Goal: Task Accomplishment & Management: Manage account settings

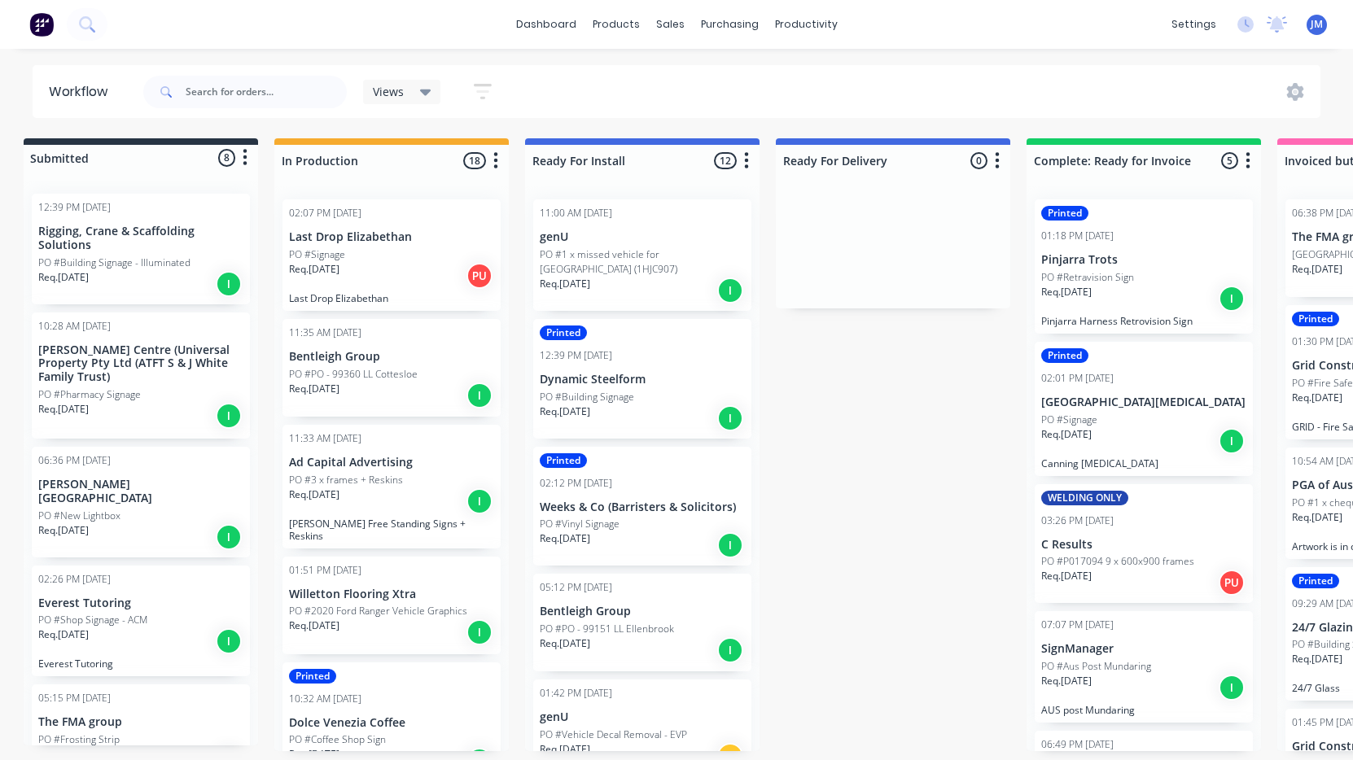
scroll to position [1620, 0]
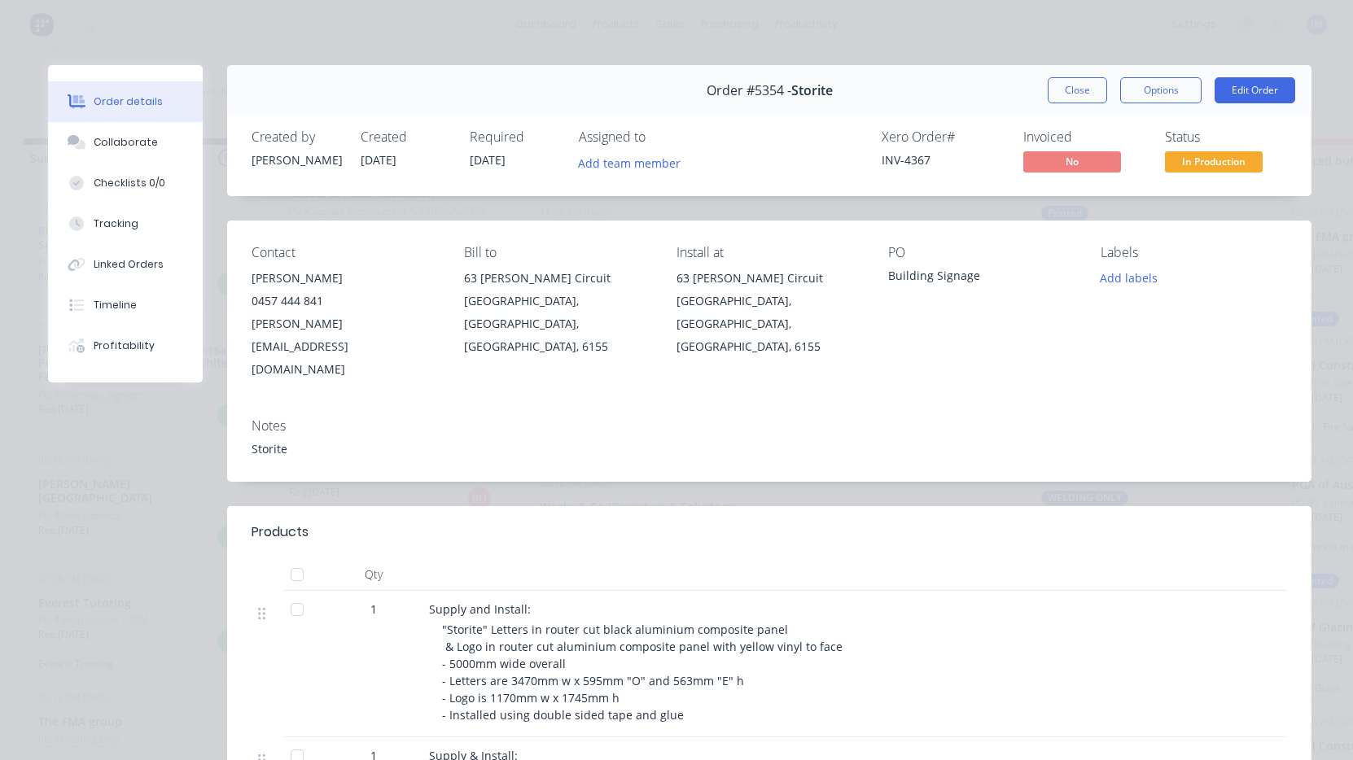
click at [1080, 103] on div "Order #5354 - Storite Close Options Edit Order" at bounding box center [769, 90] width 1084 height 51
click at [1075, 83] on button "Close" at bounding box center [1077, 90] width 59 height 26
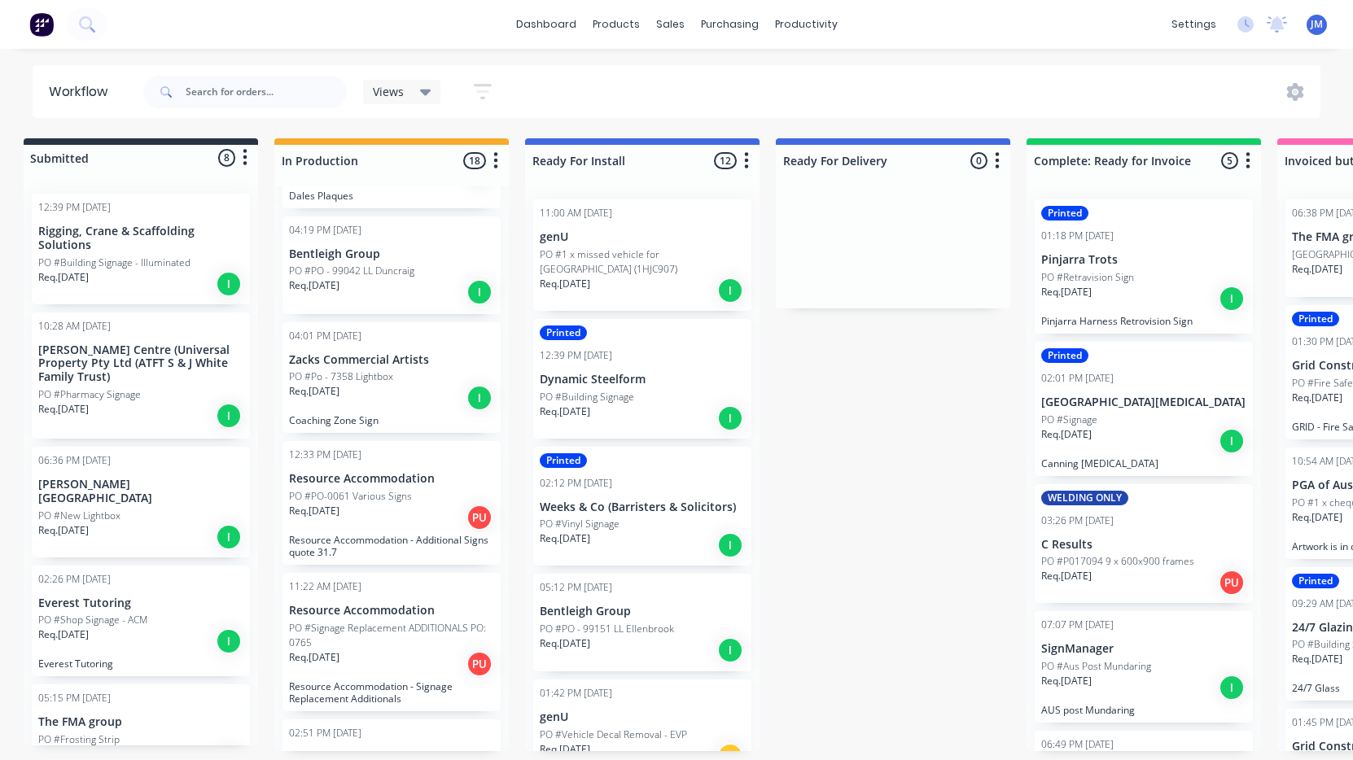
scroll to position [1203, 0]
click at [375, 535] on p "Resource Accommodation - Additional Signs quote 31.7" at bounding box center [391, 547] width 205 height 24
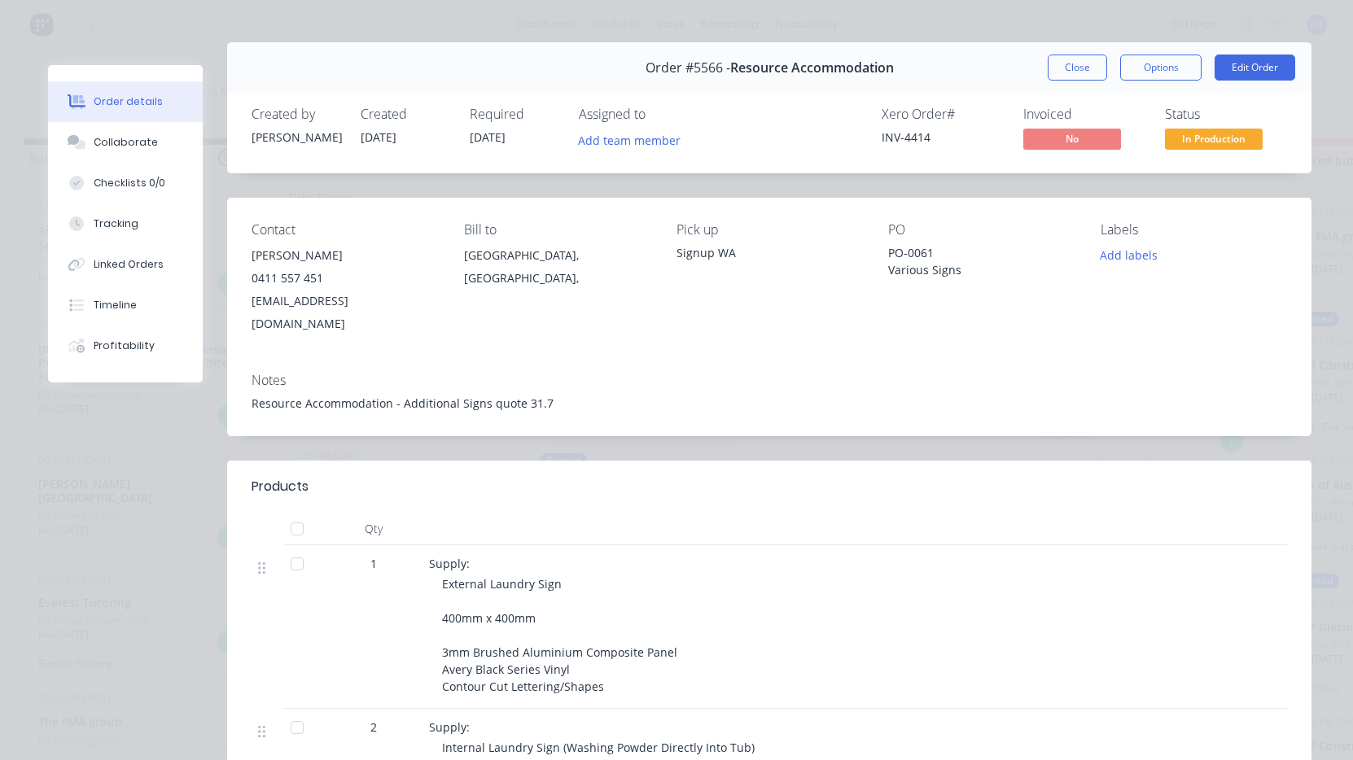
scroll to position [3, 0]
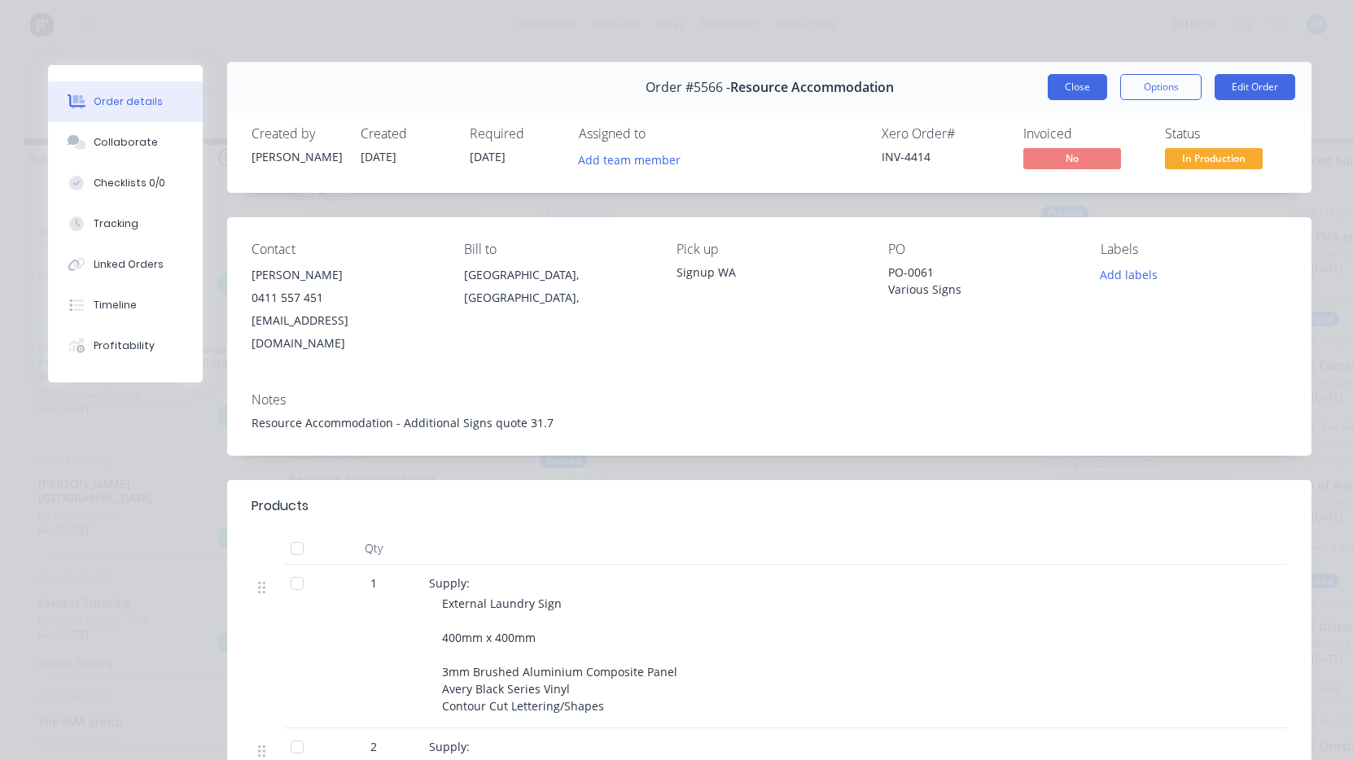
click at [1088, 77] on button "Close" at bounding box center [1077, 87] width 59 height 26
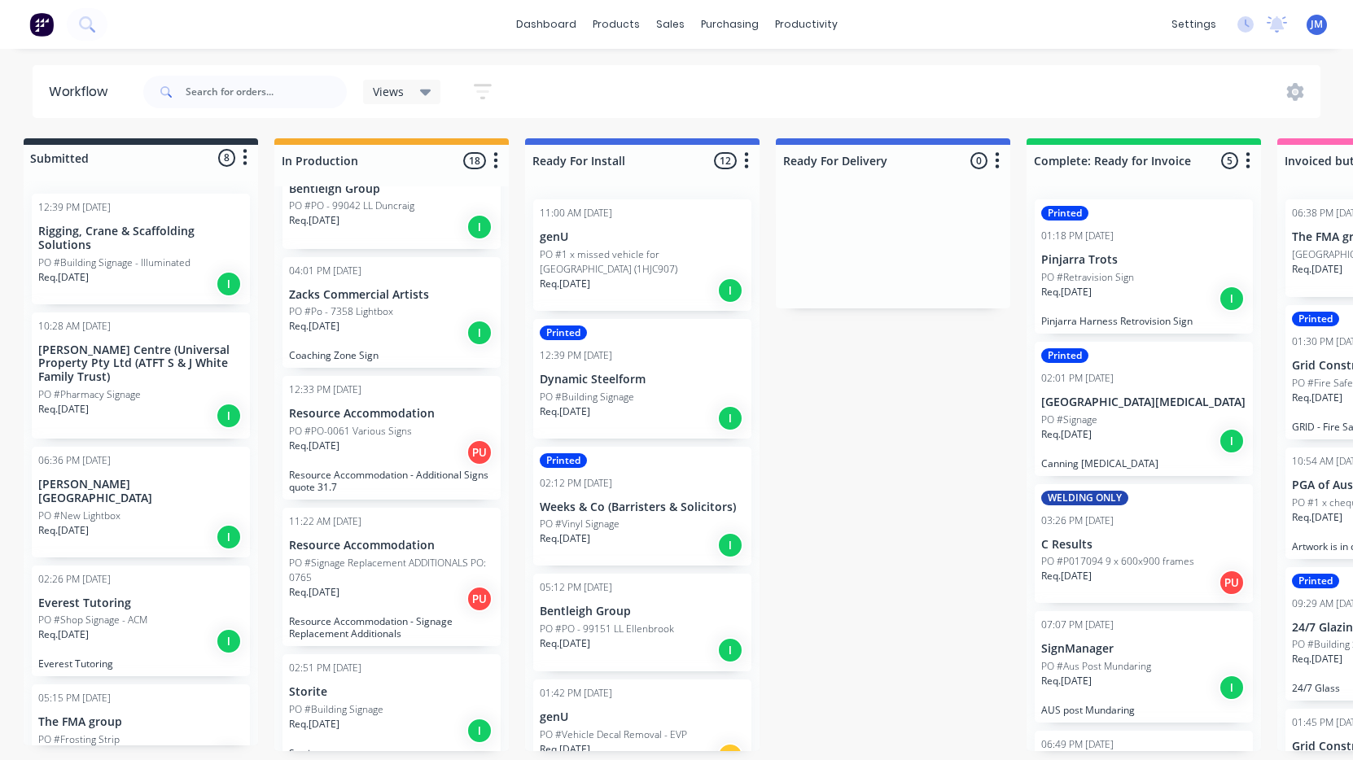
scroll to position [1272, 0]
click at [386, 553] on p "PO #Signage Replacement ADDITIONALS PO: 0765" at bounding box center [391, 567] width 205 height 29
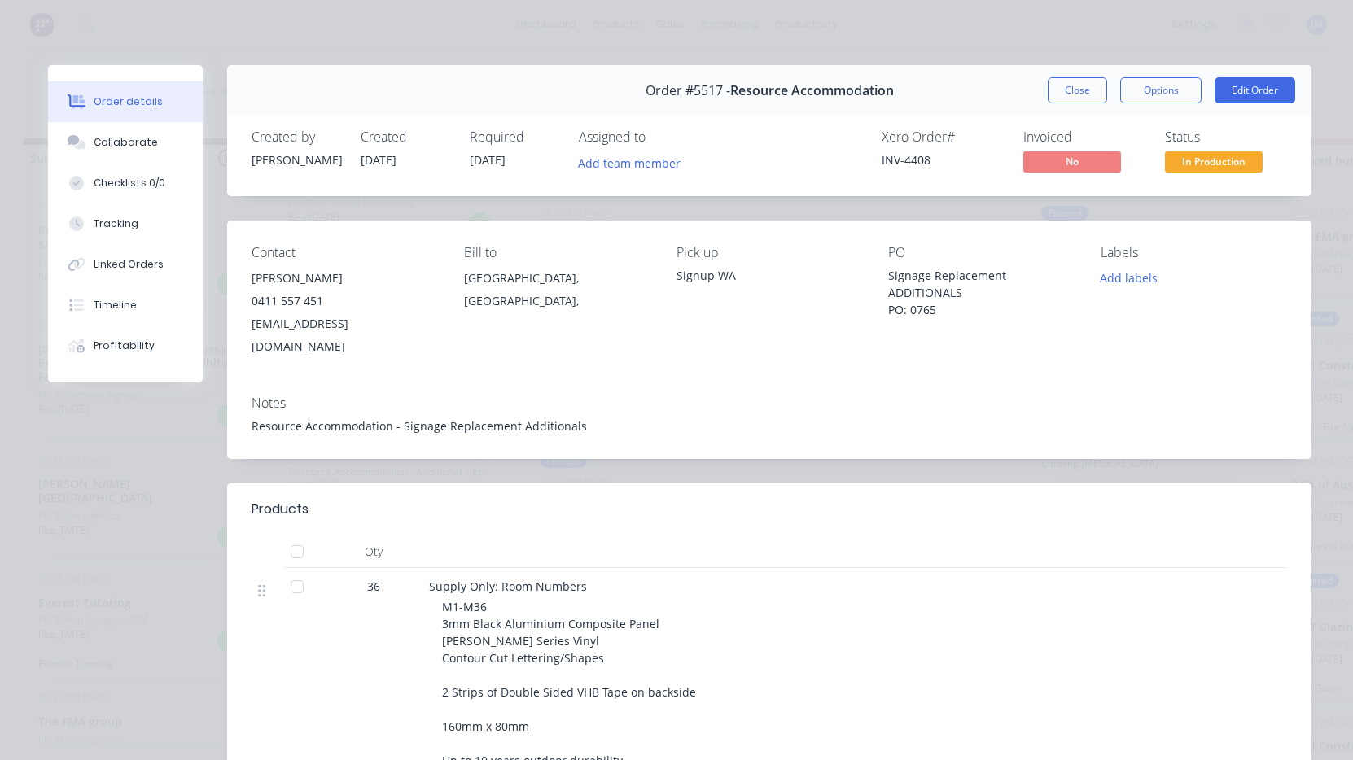
scroll to position [0, 0]
click at [1075, 93] on button "Close" at bounding box center [1077, 90] width 59 height 26
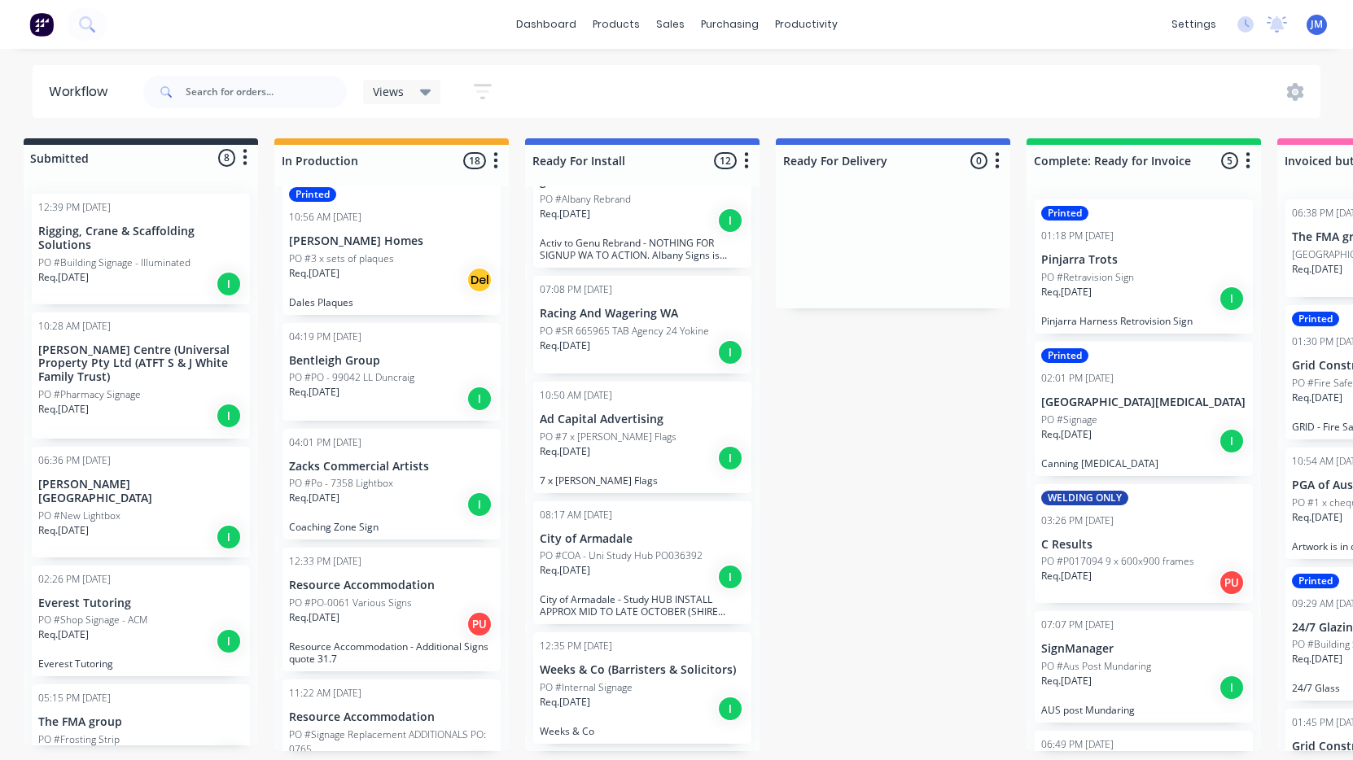
scroll to position [1101, 0]
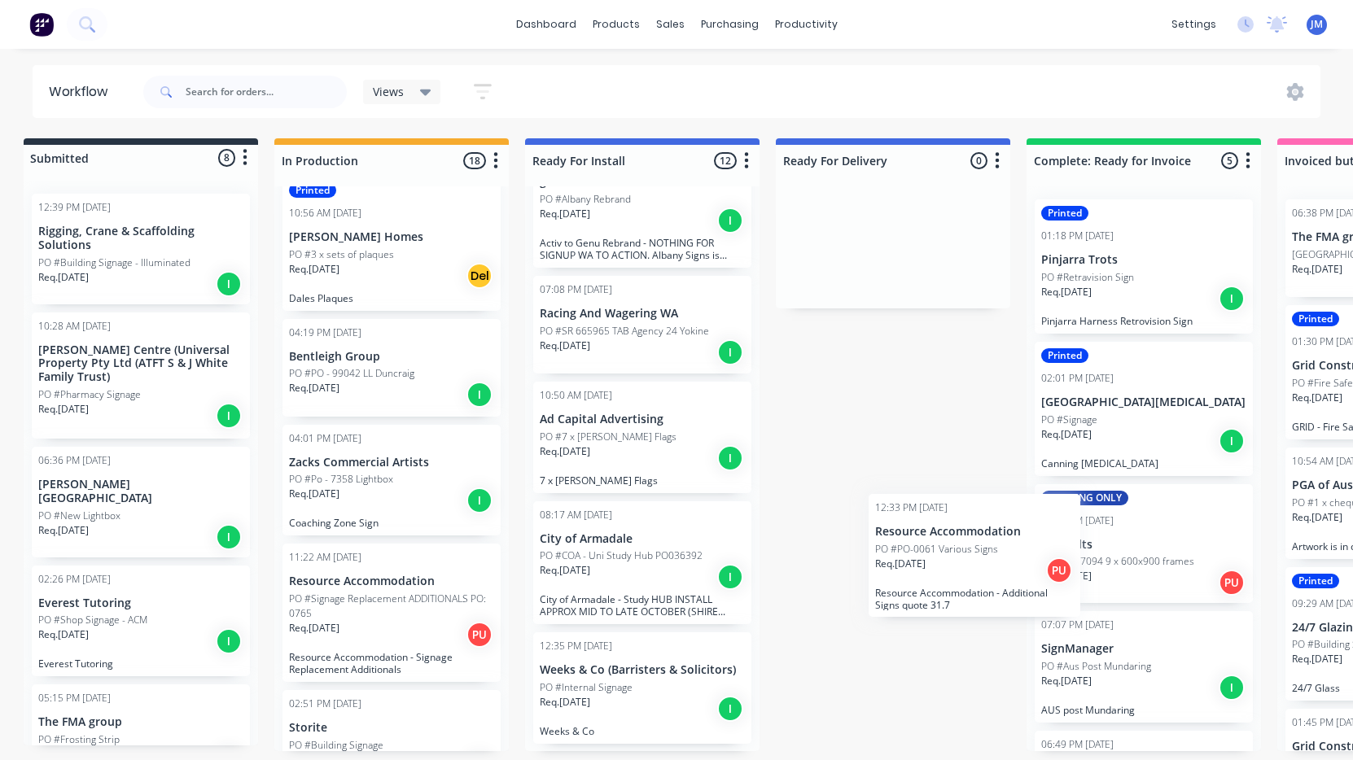
drag, startPoint x: 376, startPoint y: 603, endPoint x: 963, endPoint y: 571, distance: 587.9
click at [963, 571] on div "Submitted 8 Status colour #273444 hex #273444 Save Cancel Summaries Total order…" at bounding box center [979, 444] width 2007 height 613
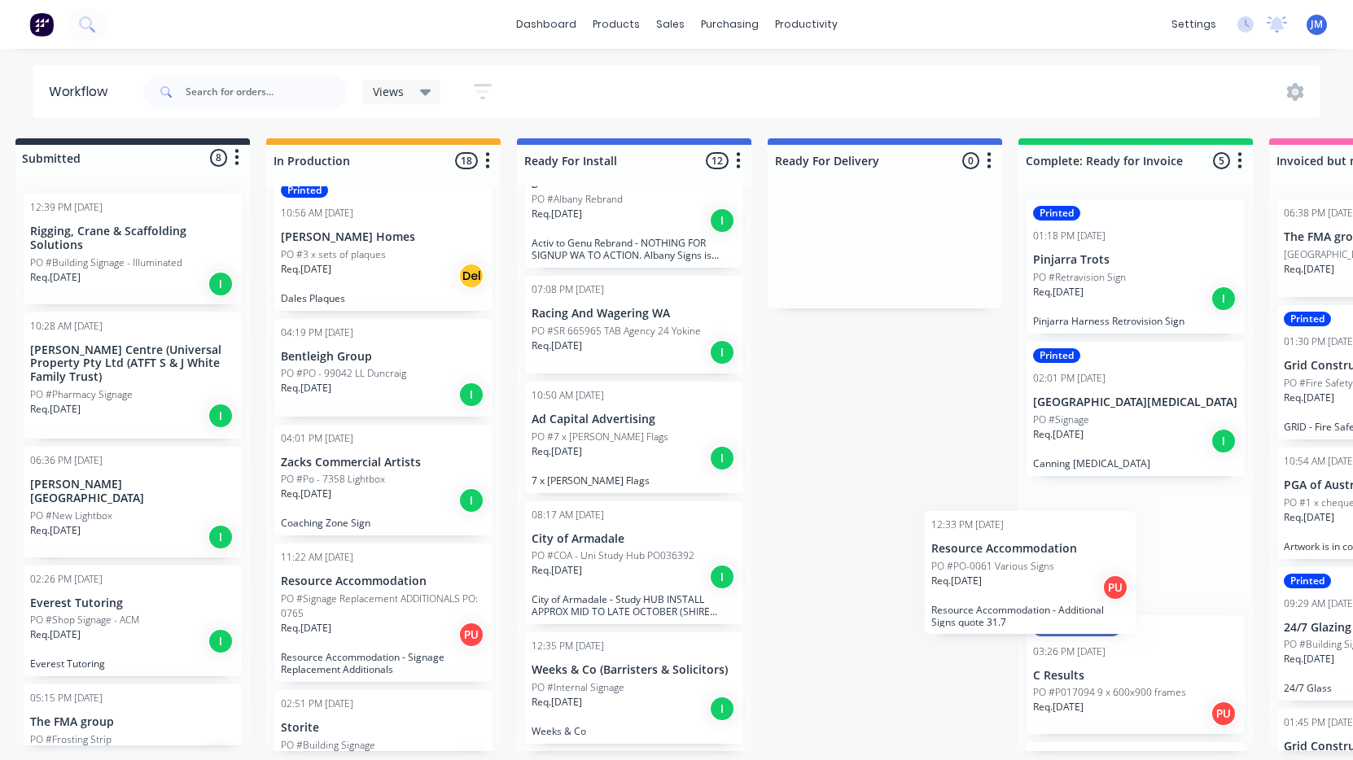
drag, startPoint x: 392, startPoint y: 600, endPoint x: 1099, endPoint y: 573, distance: 708.0
click at [1098, 573] on div "Submitted 8 Status colour #273444 hex #273444 Save Cancel Summaries Total order…" at bounding box center [971, 444] width 2007 height 613
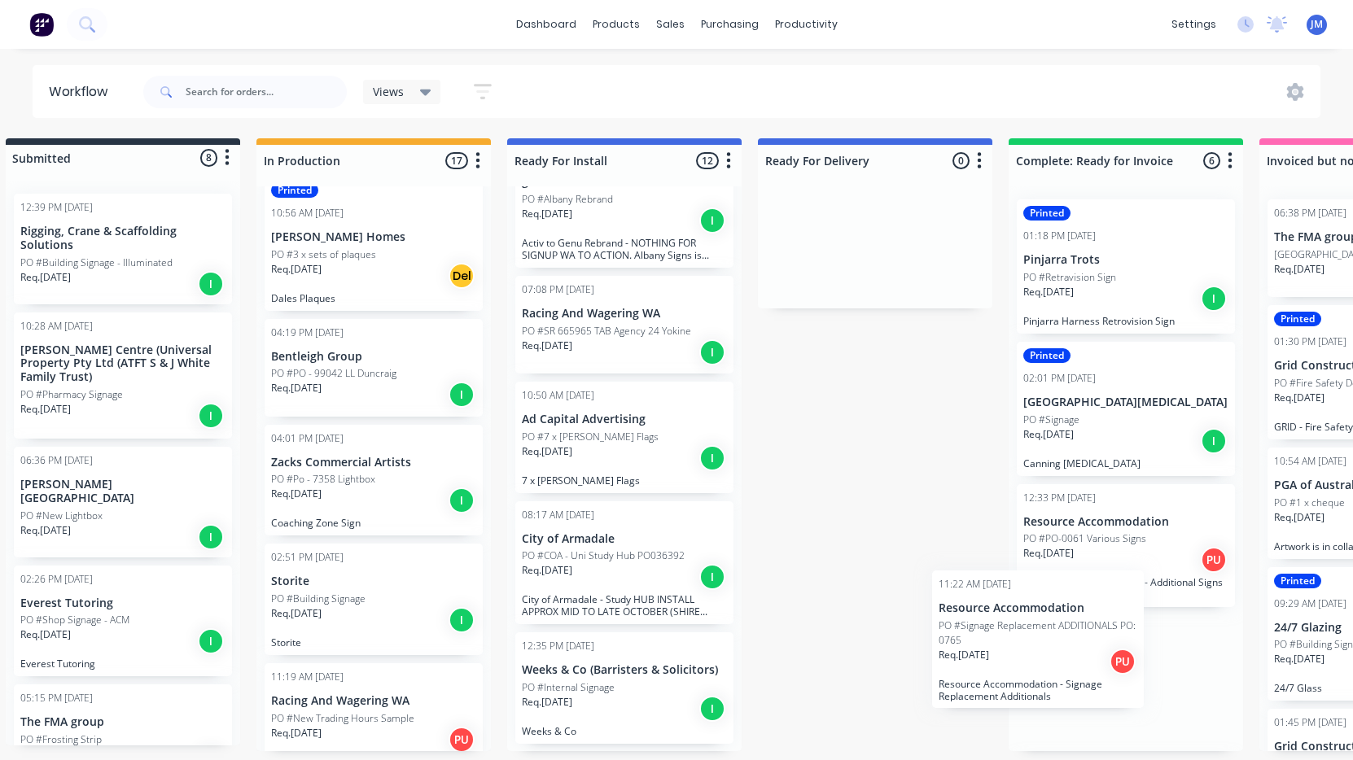
scroll to position [2, 0]
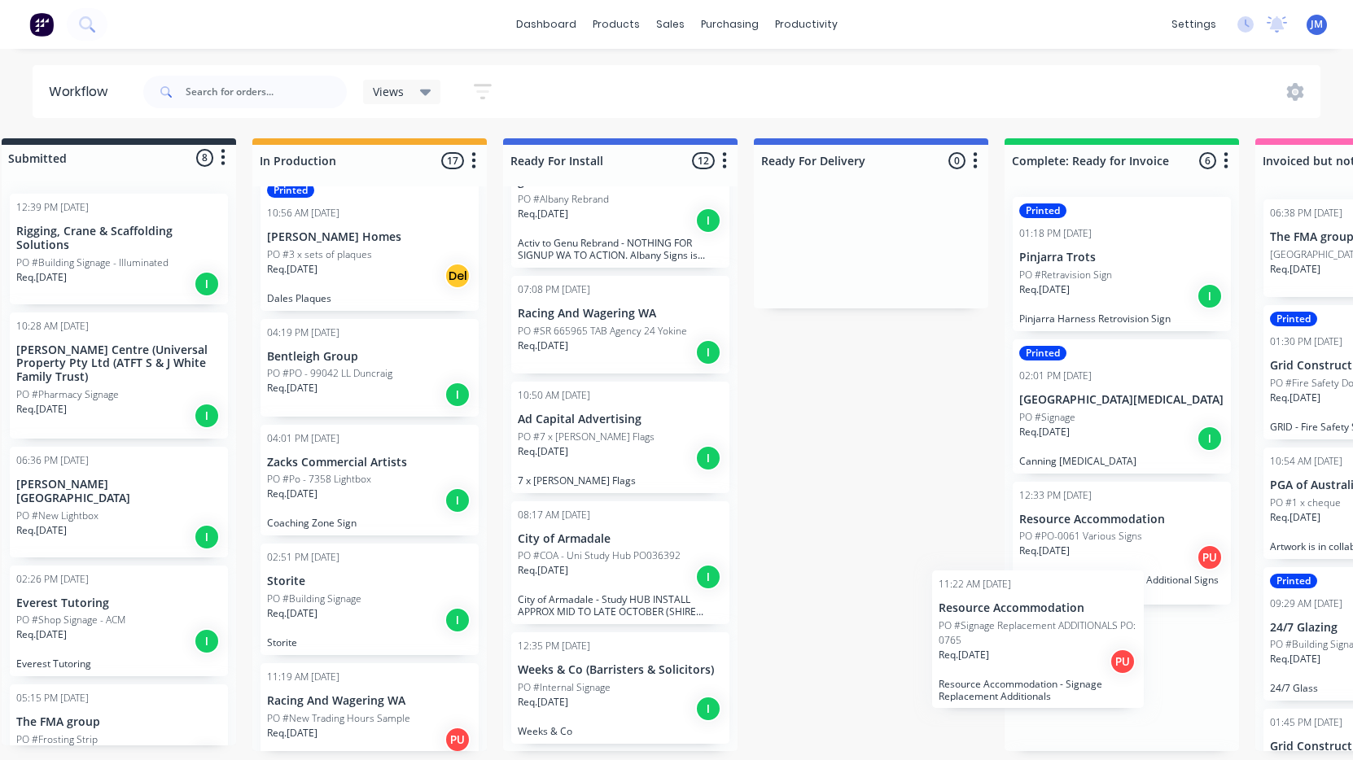
drag, startPoint x: 344, startPoint y: 602, endPoint x: 1067, endPoint y: 642, distance: 723.3
click at [1055, 642] on div "Submitted 8 Status colour #273444 hex #273444 Save Cancel Summaries Total order…" at bounding box center [957, 444] width 2007 height 613
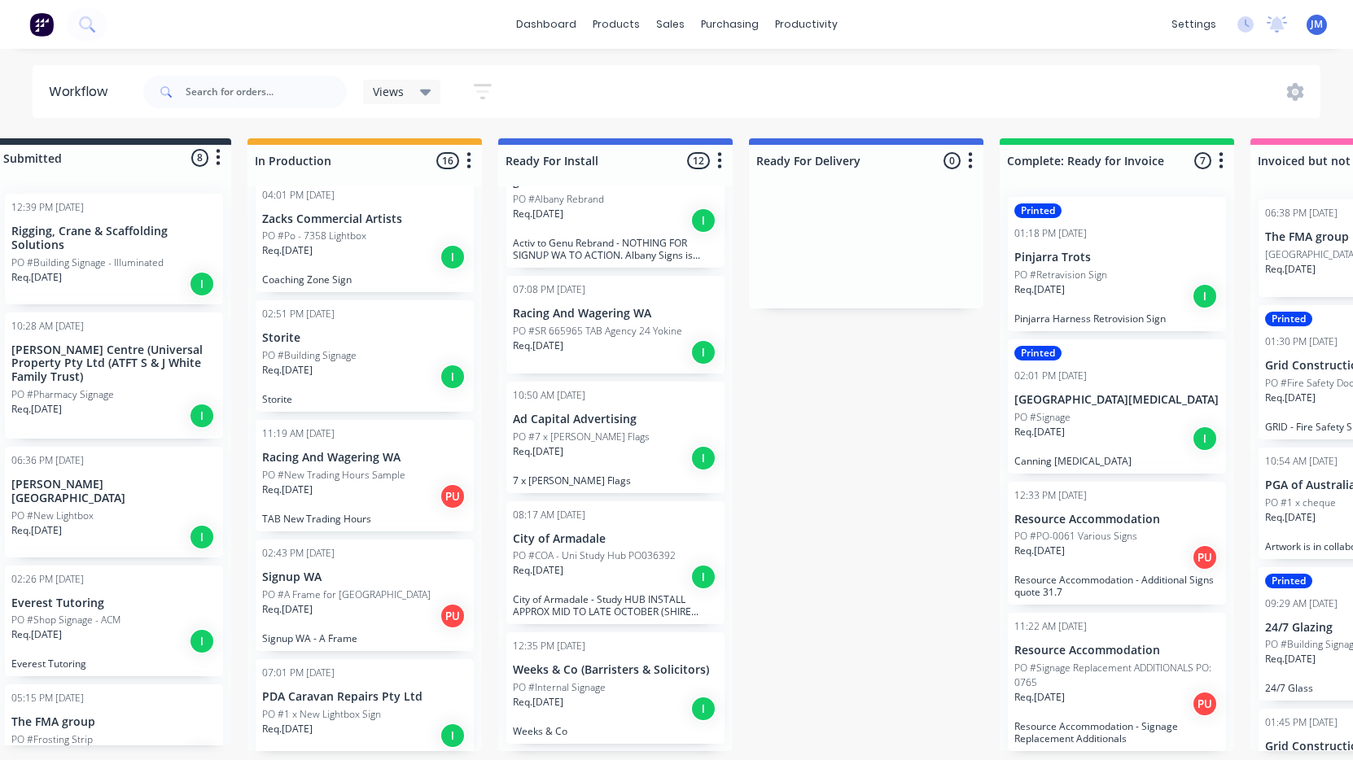
scroll to position [1343, 0]
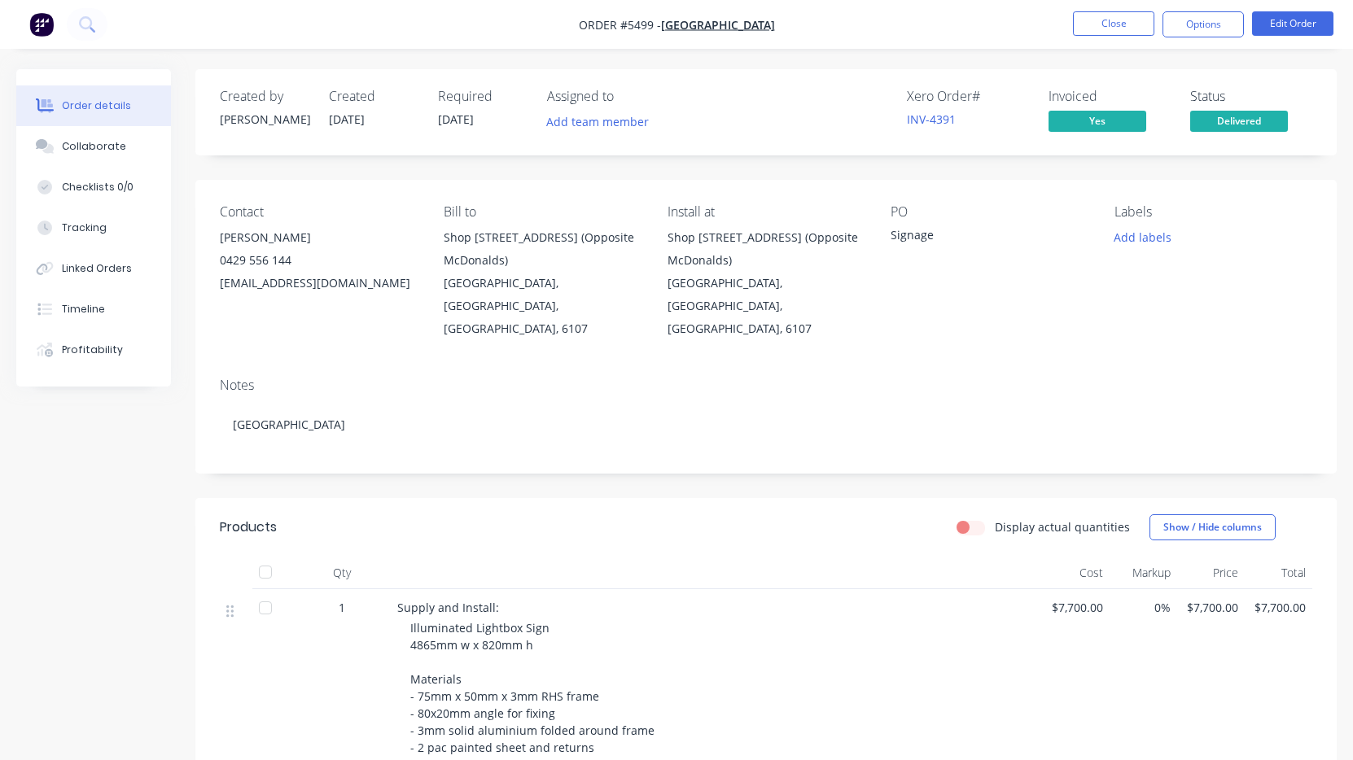
scroll to position [206, 0]
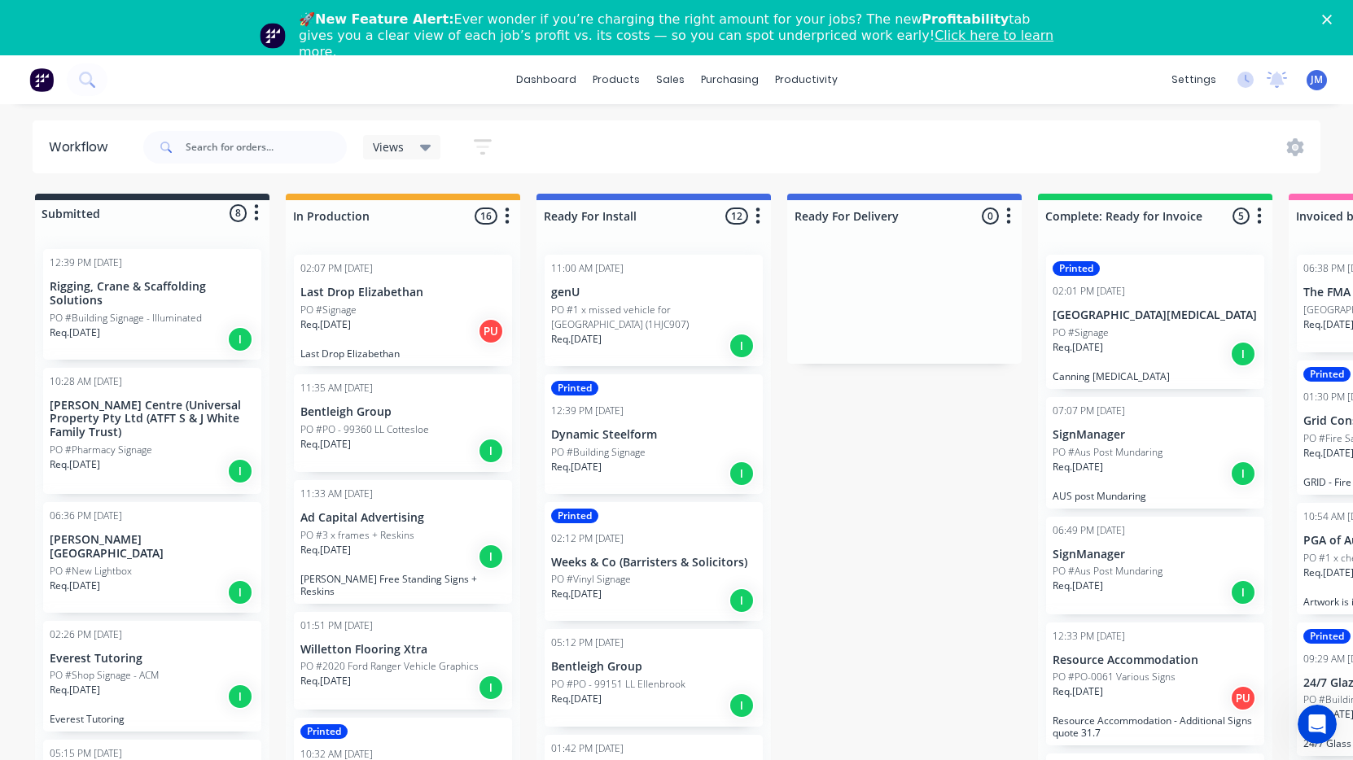
click at [1332, 17] on div "Close" at bounding box center [1330, 20] width 16 height 10
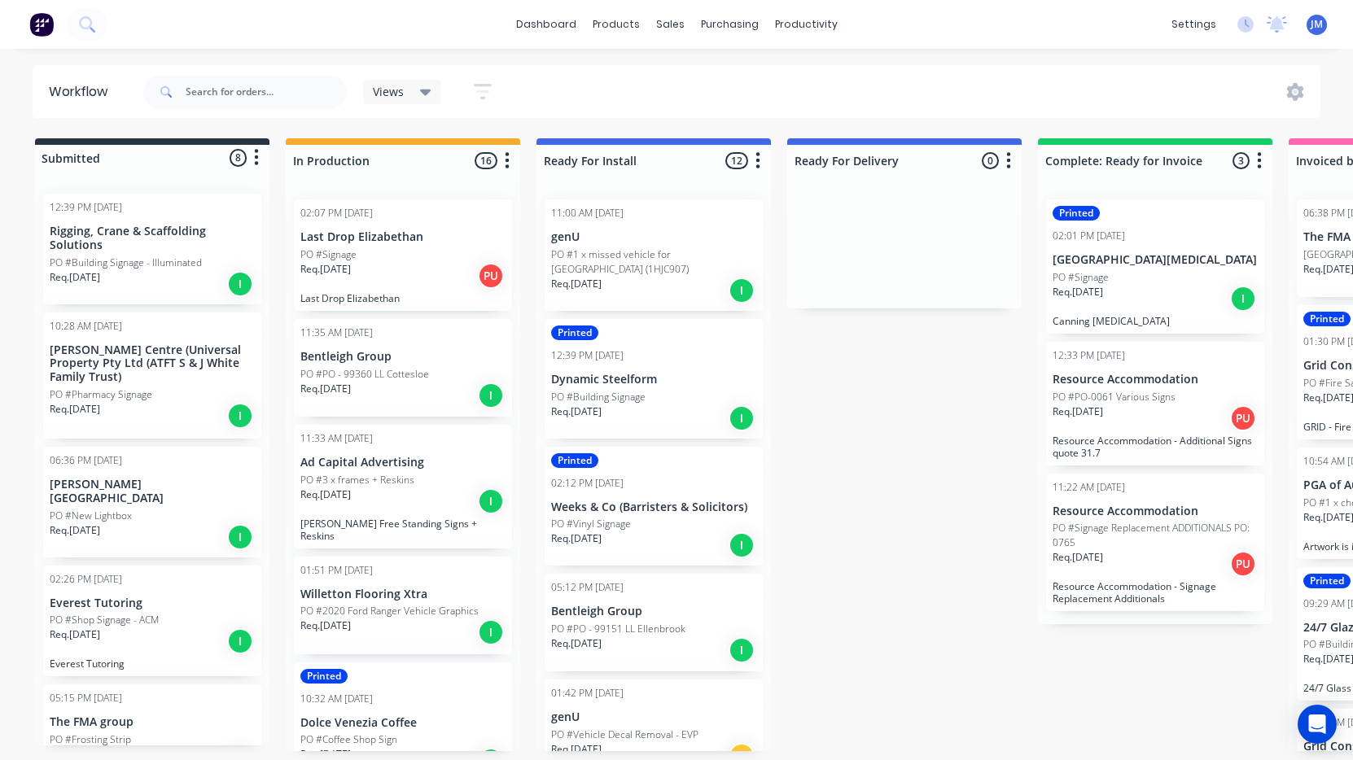
click at [919, 414] on div "Submitted 8 Status colour #273444 hex #273444 Save Cancel Summaries Total order…" at bounding box center [991, 444] width 2007 height 613
